Goal: Leave review/rating

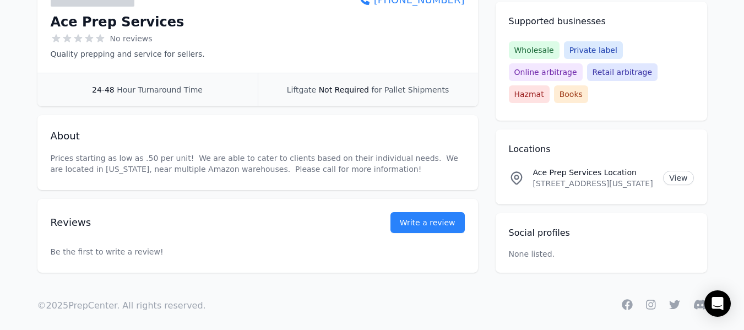
scroll to position [238, 0]
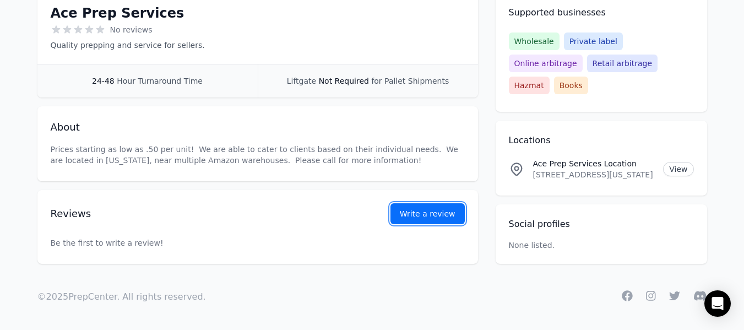
click at [435, 205] on link "Write a review" at bounding box center [428, 213] width 74 height 21
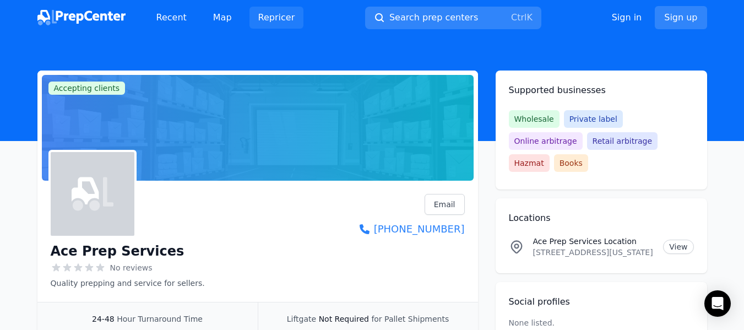
click at [280, 21] on link "Repricer" at bounding box center [277, 18] width 55 height 22
